Goal: Transaction & Acquisition: Purchase product/service

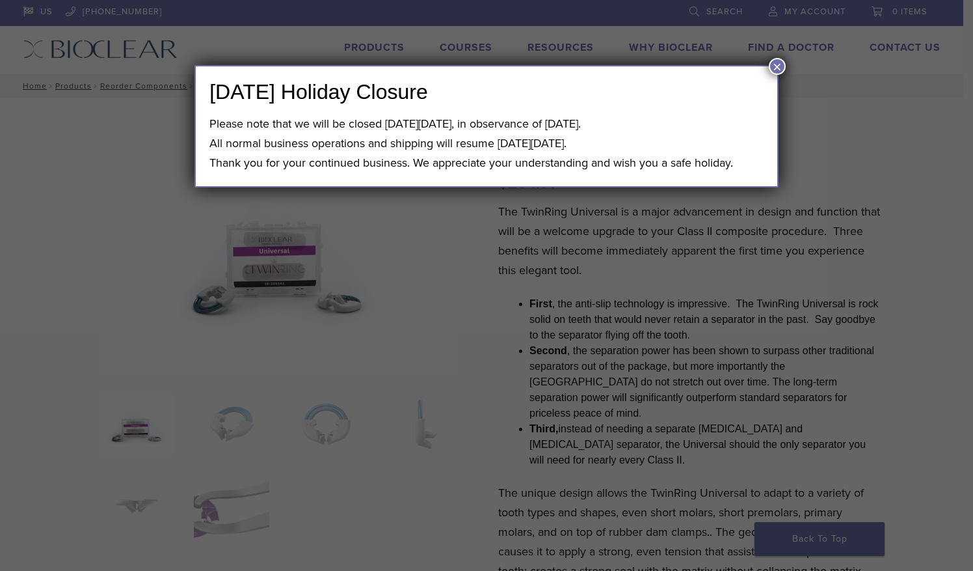
click at [775, 66] on button "×" at bounding box center [777, 66] width 17 height 17
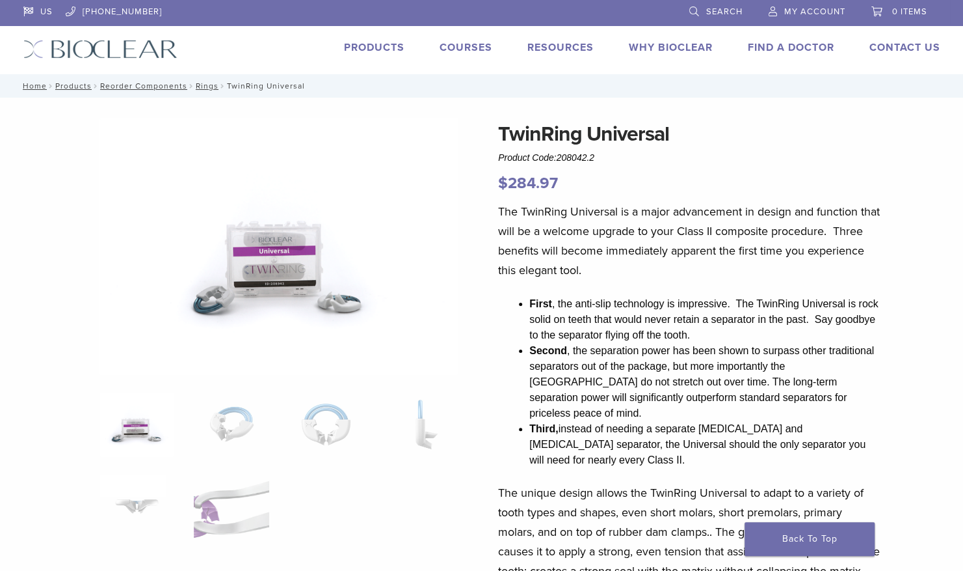
click at [370, 44] on link "Products" at bounding box center [374, 47] width 60 height 13
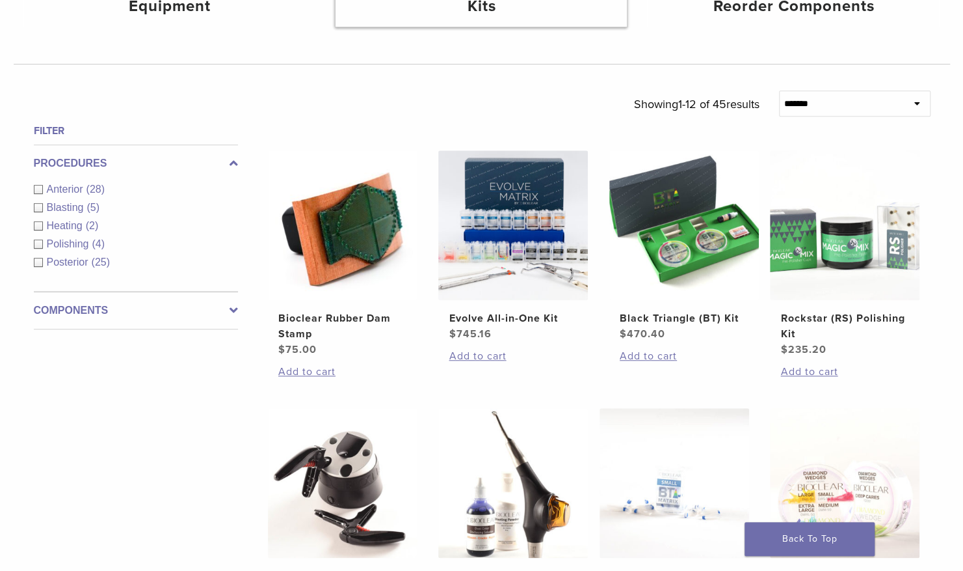
scroll to position [390, 0]
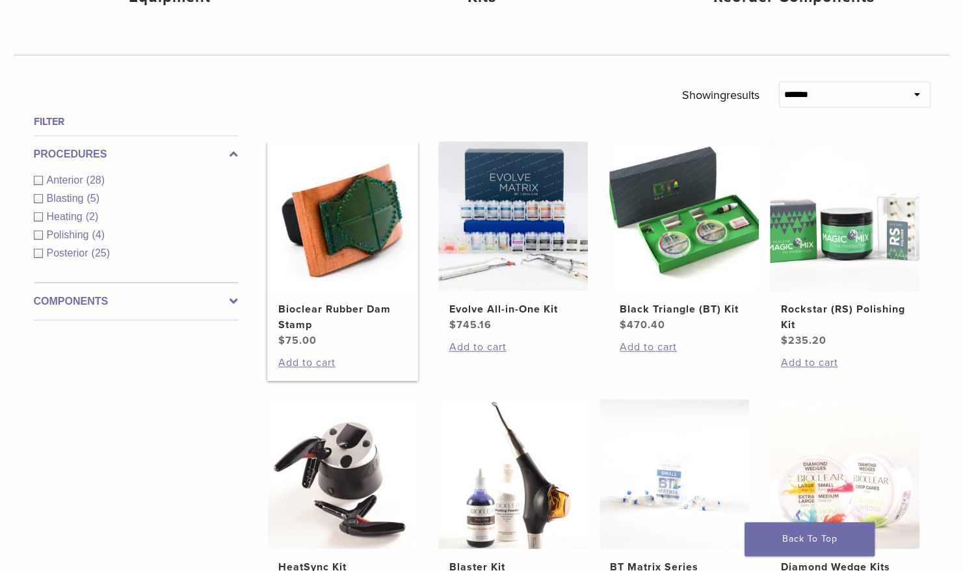
click at [340, 233] on img at bounding box center [343, 216] width 150 height 150
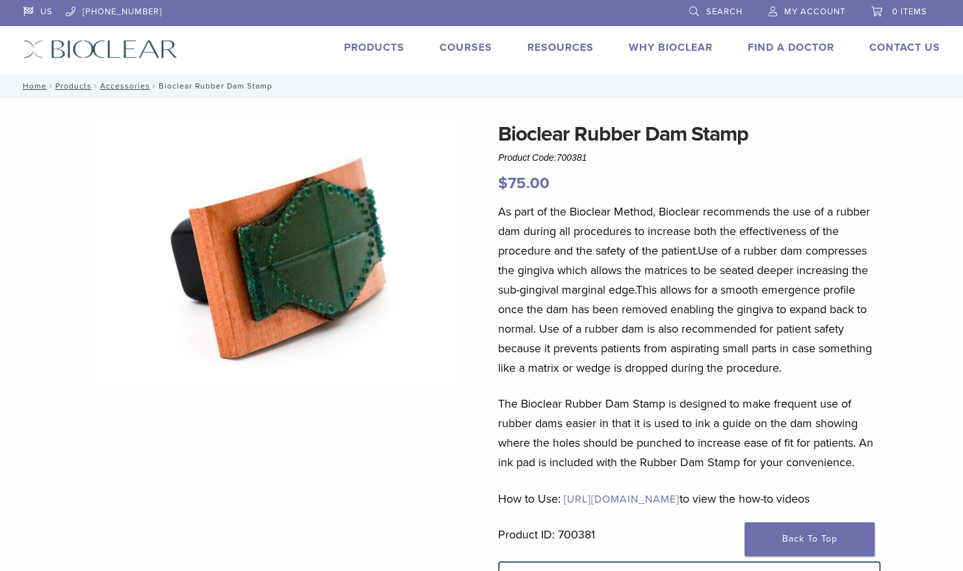
click at [364, 44] on link "Products" at bounding box center [374, 47] width 60 height 13
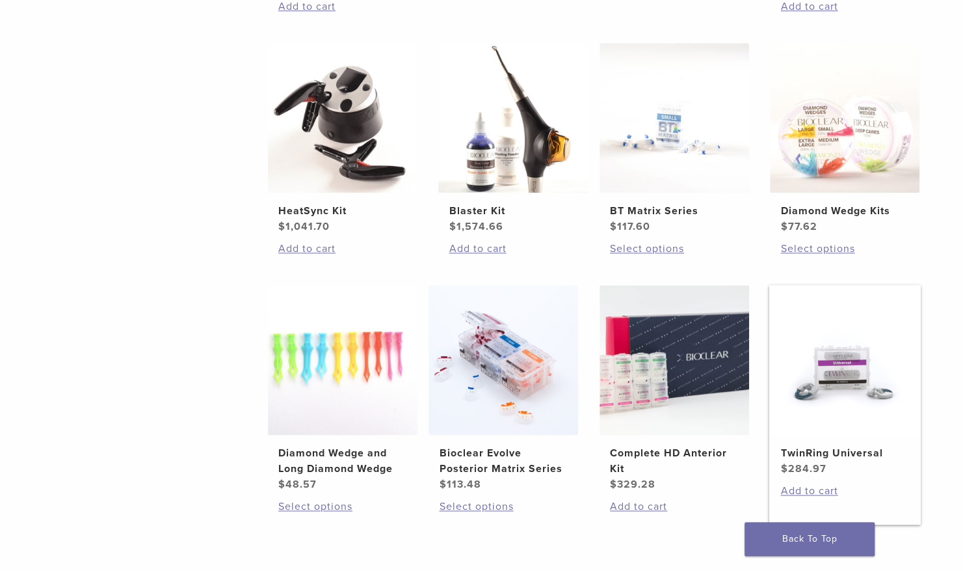
scroll to position [773, 0]
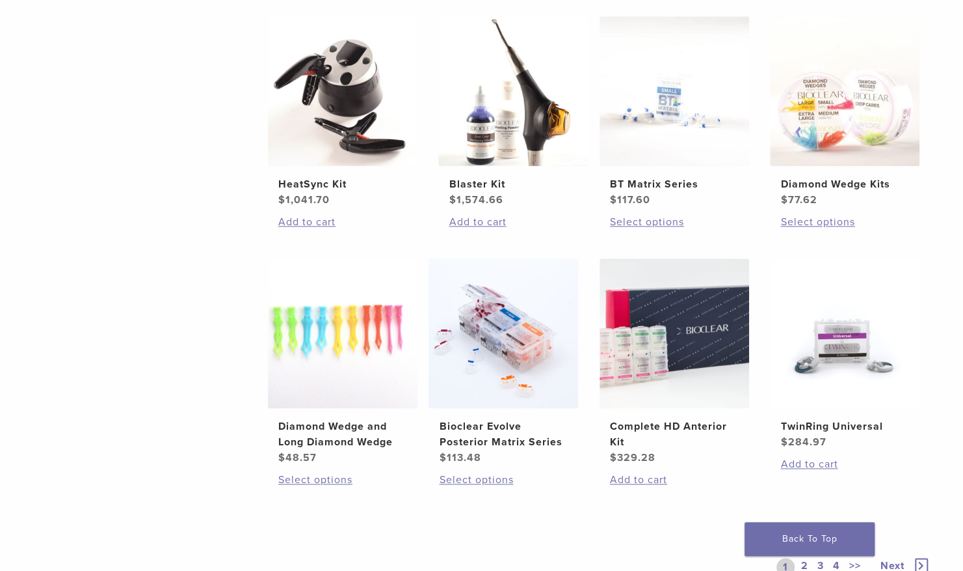
click at [921, 560] on icon at bounding box center [921, 566] width 13 height 16
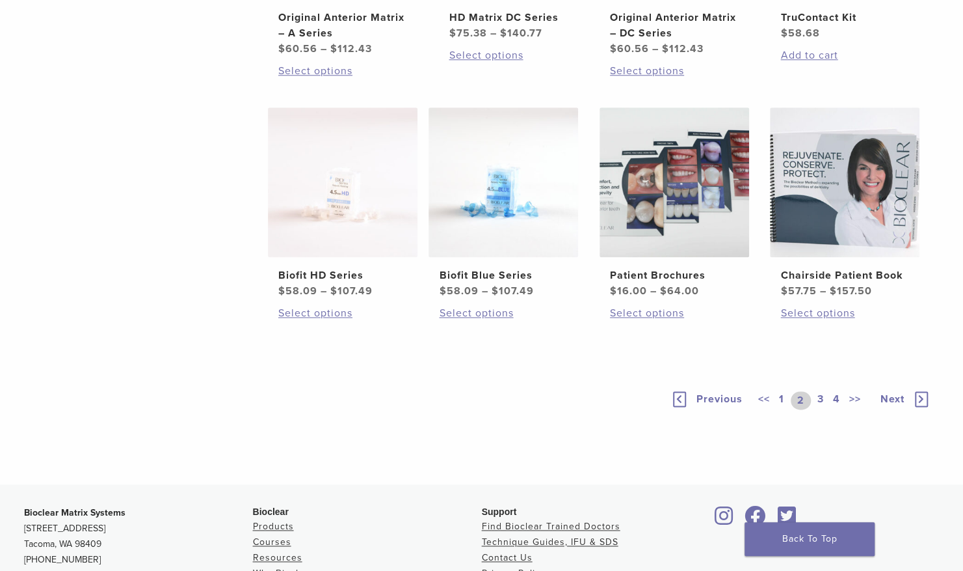
scroll to position [773, 0]
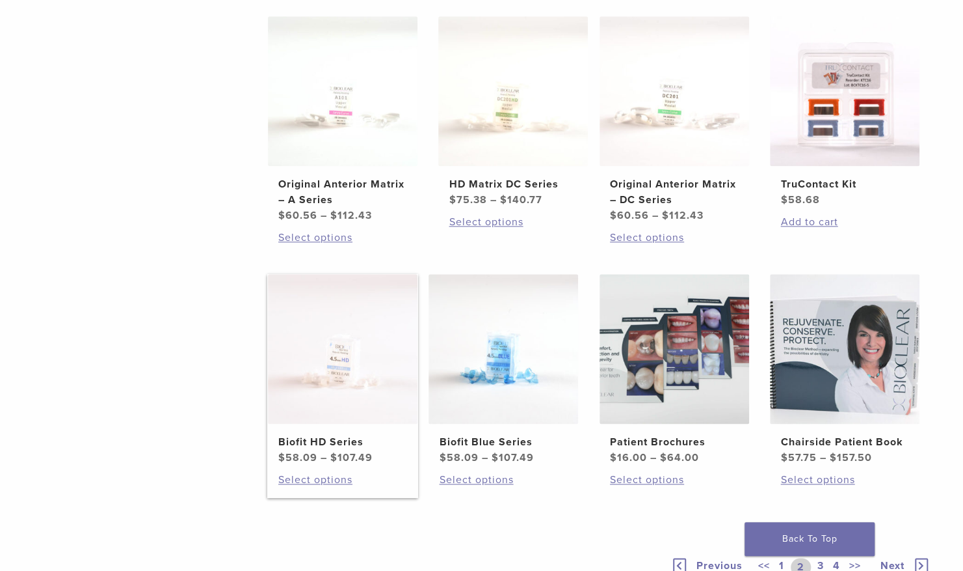
click at [331, 362] on img at bounding box center [343, 349] width 150 height 150
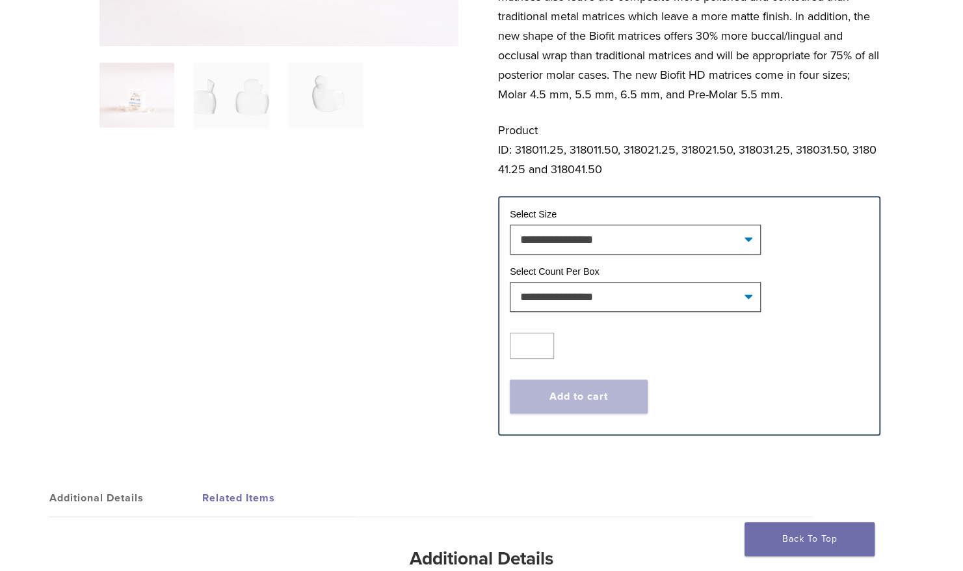
scroll to position [325, 0]
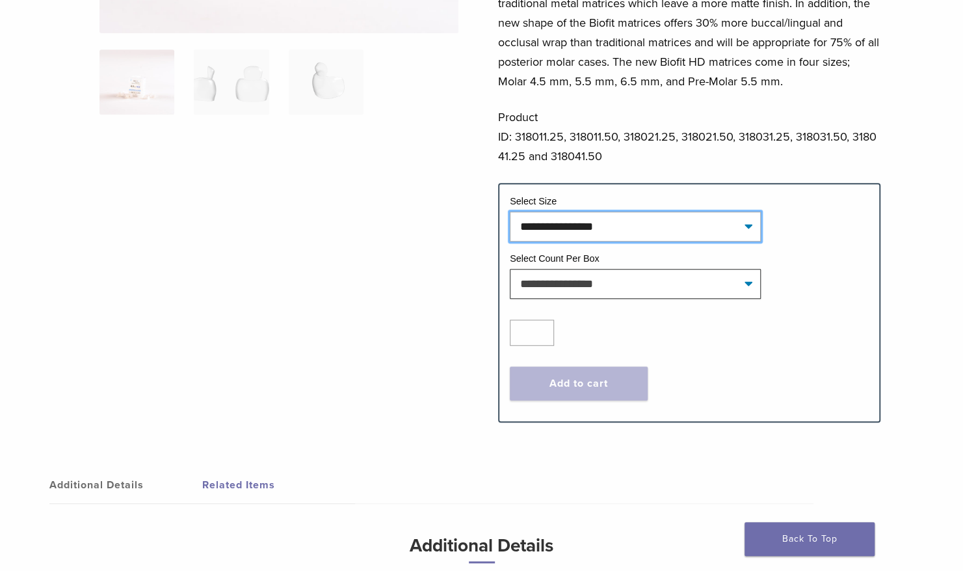
click at [747, 222] on select "**********" at bounding box center [635, 226] width 251 height 30
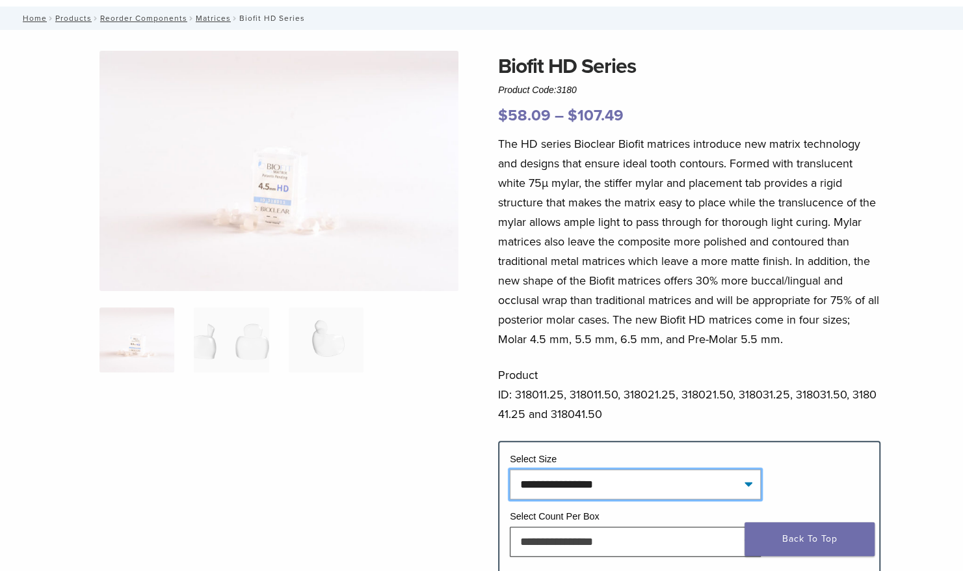
scroll to position [0, 0]
